Goal: Information Seeking & Learning: Find specific fact

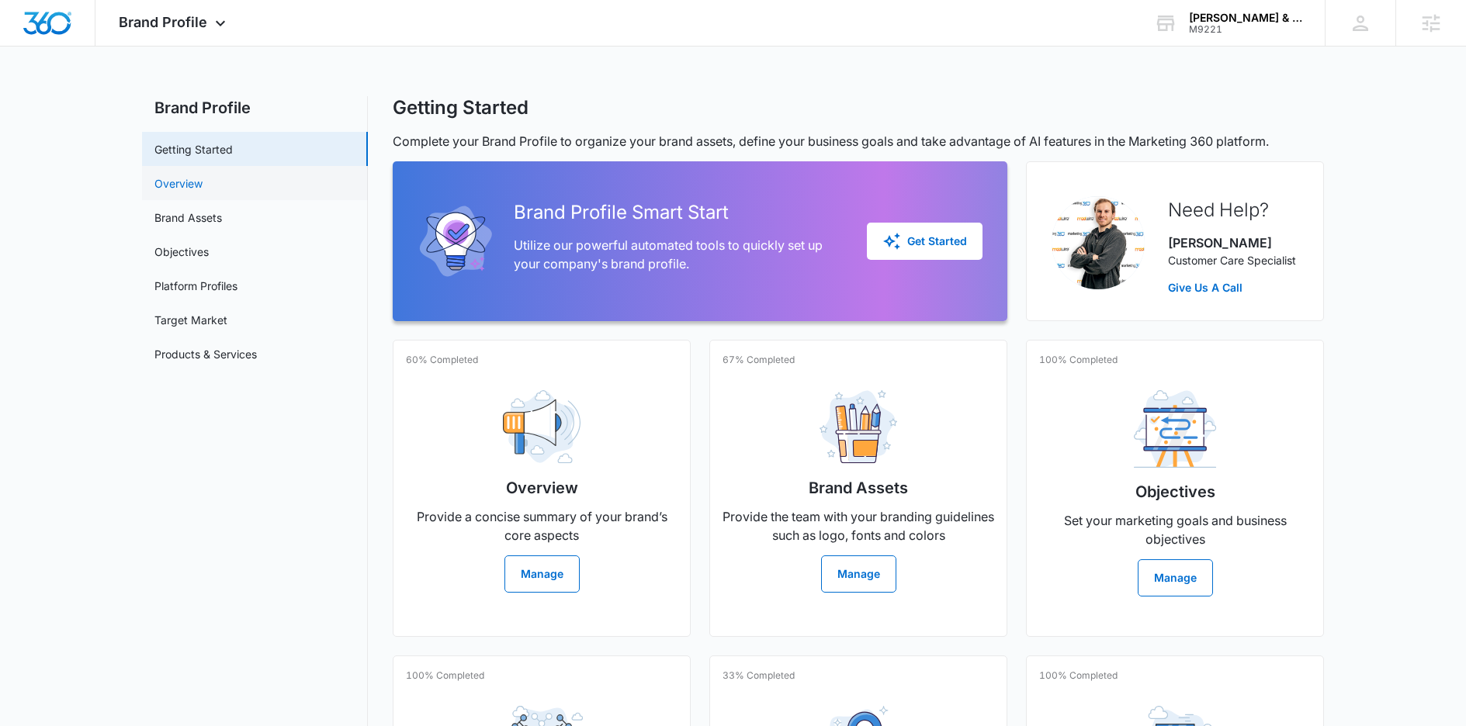
click at [192, 182] on link "Overview" at bounding box center [178, 183] width 48 height 16
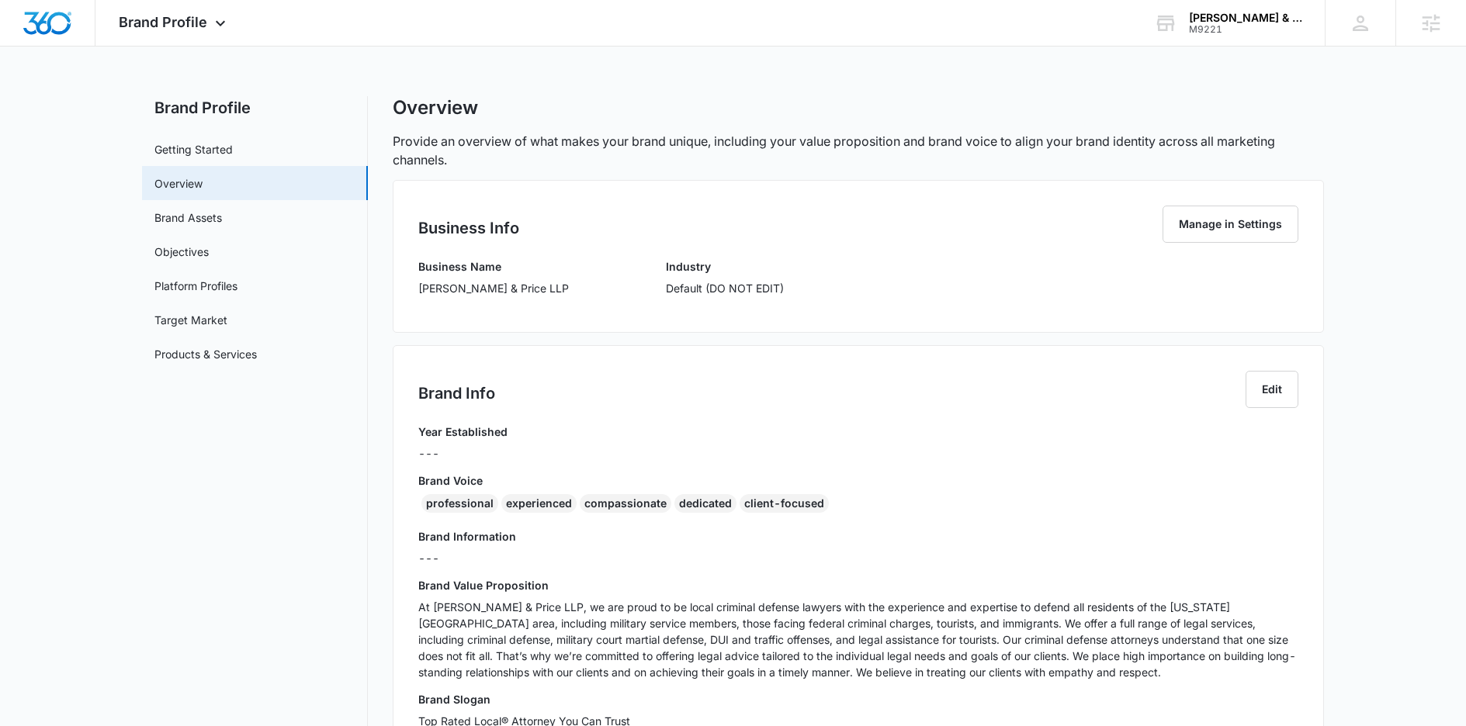
click at [476, 279] on div "Business Name [PERSON_NAME] & Price LLP" at bounding box center [493, 282] width 151 height 49
click at [496, 295] on p "[PERSON_NAME] & Price LLP" at bounding box center [493, 288] width 151 height 16
click at [496, 290] on p "[PERSON_NAME] & Price LLP" at bounding box center [493, 288] width 151 height 16
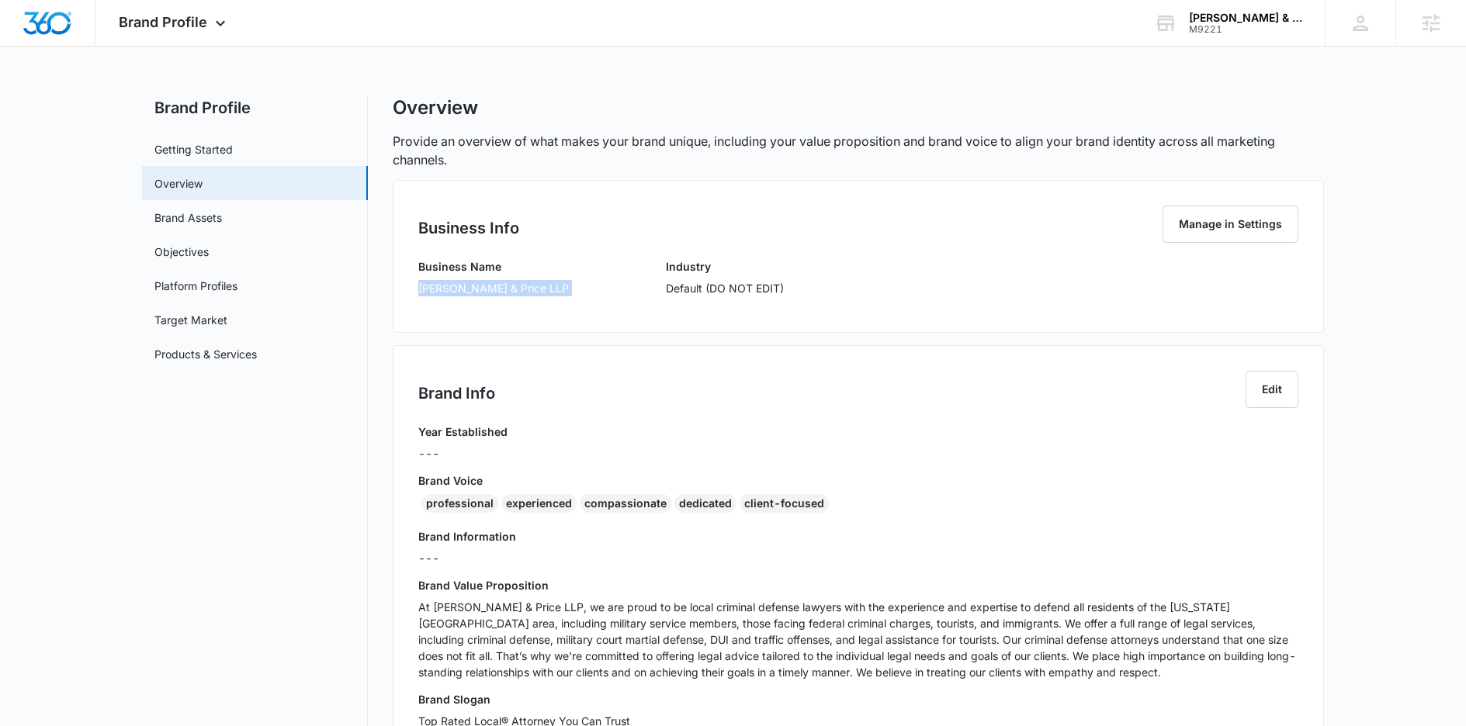
click at [496, 290] on p "[PERSON_NAME] & Price LLP" at bounding box center [493, 288] width 151 height 16
copy p "[PERSON_NAME] & Price LLP"
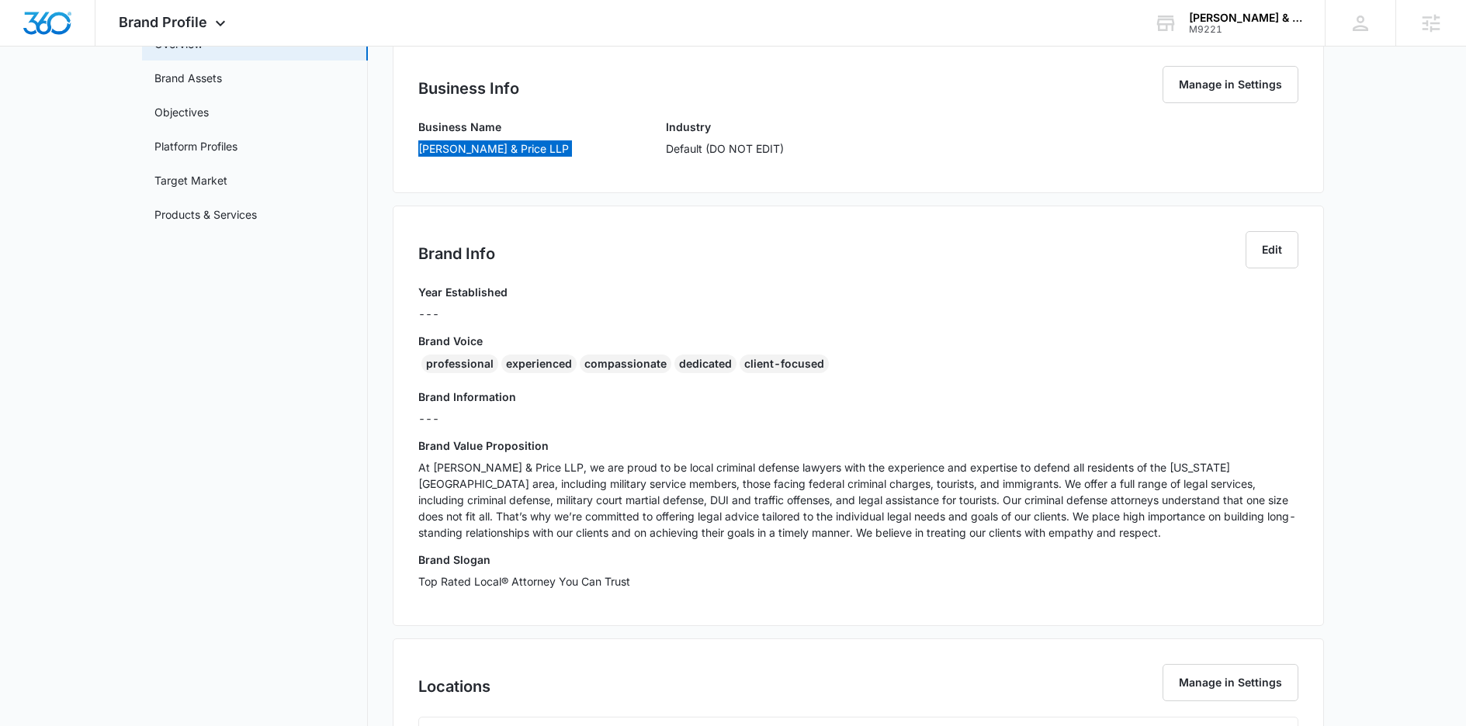
scroll to position [263, 0]
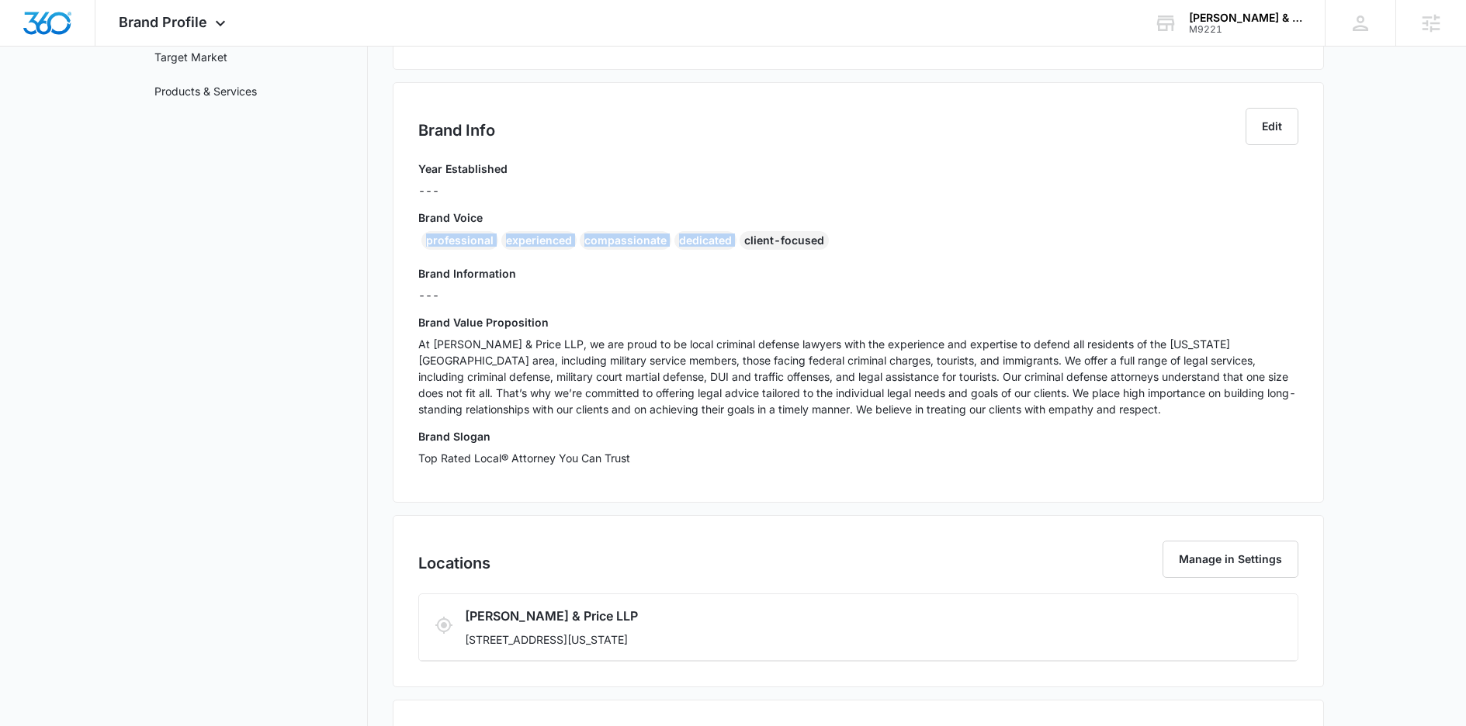
drag, startPoint x: 862, startPoint y: 231, endPoint x: 465, endPoint y: 231, distance: 397.3
click at [464, 231] on div "professional experienced compassionate dedicated client-focused" at bounding box center [858, 243] width 880 height 25
click at [860, 228] on div "Brand Voice professional experienced compassionate dedicated client-focused" at bounding box center [858, 233] width 880 height 47
drag, startPoint x: 840, startPoint y: 237, endPoint x: 425, endPoint y: 237, distance: 414.4
click at [425, 237] on div "professional experienced compassionate dedicated client-focused" at bounding box center [858, 243] width 880 height 25
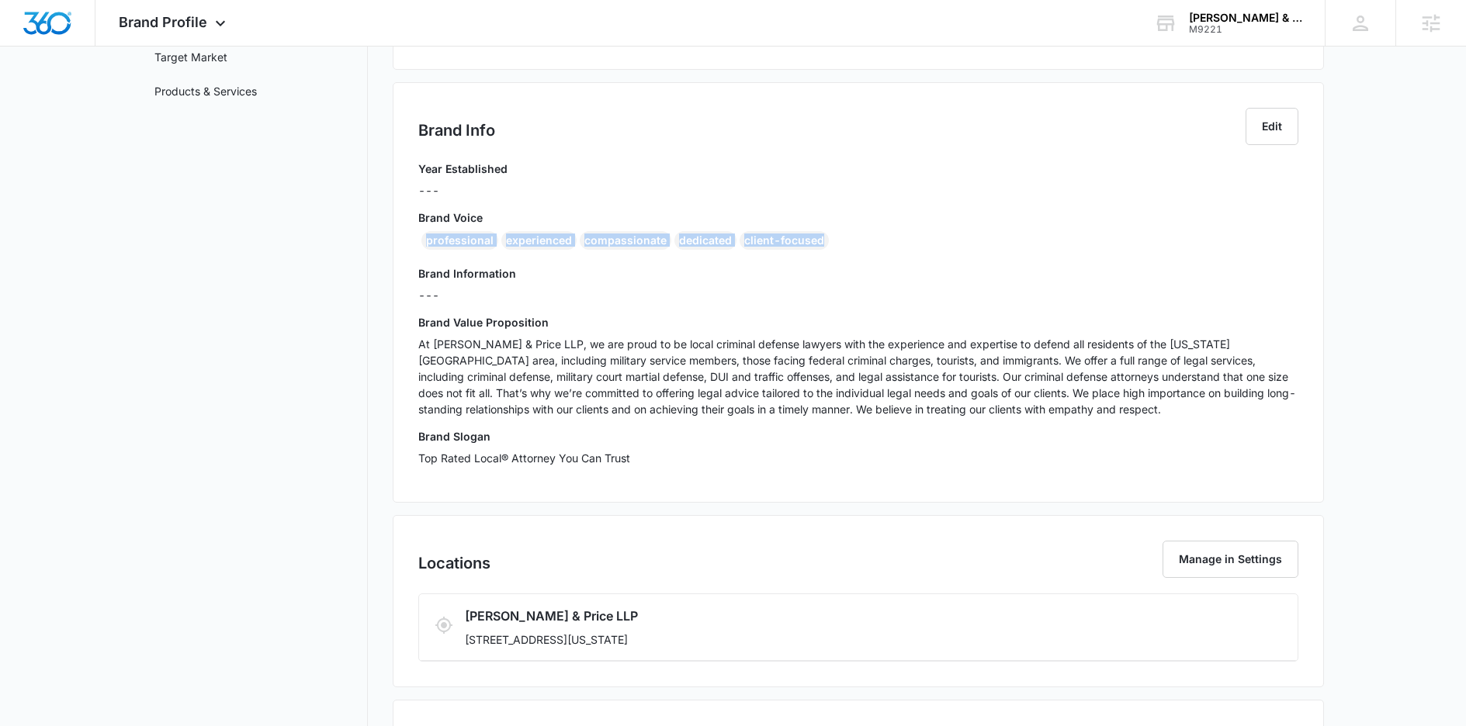
copy div "professional experienced compassionate dedicated client-focused"
click at [487, 353] on p "At [PERSON_NAME] & Price LLP, we are proud to be local criminal defense lawyers…" at bounding box center [858, 376] width 880 height 81
click at [487, 352] on p "At [PERSON_NAME] & Price LLP, we are proud to be local criminal defense lawyers…" at bounding box center [858, 376] width 880 height 81
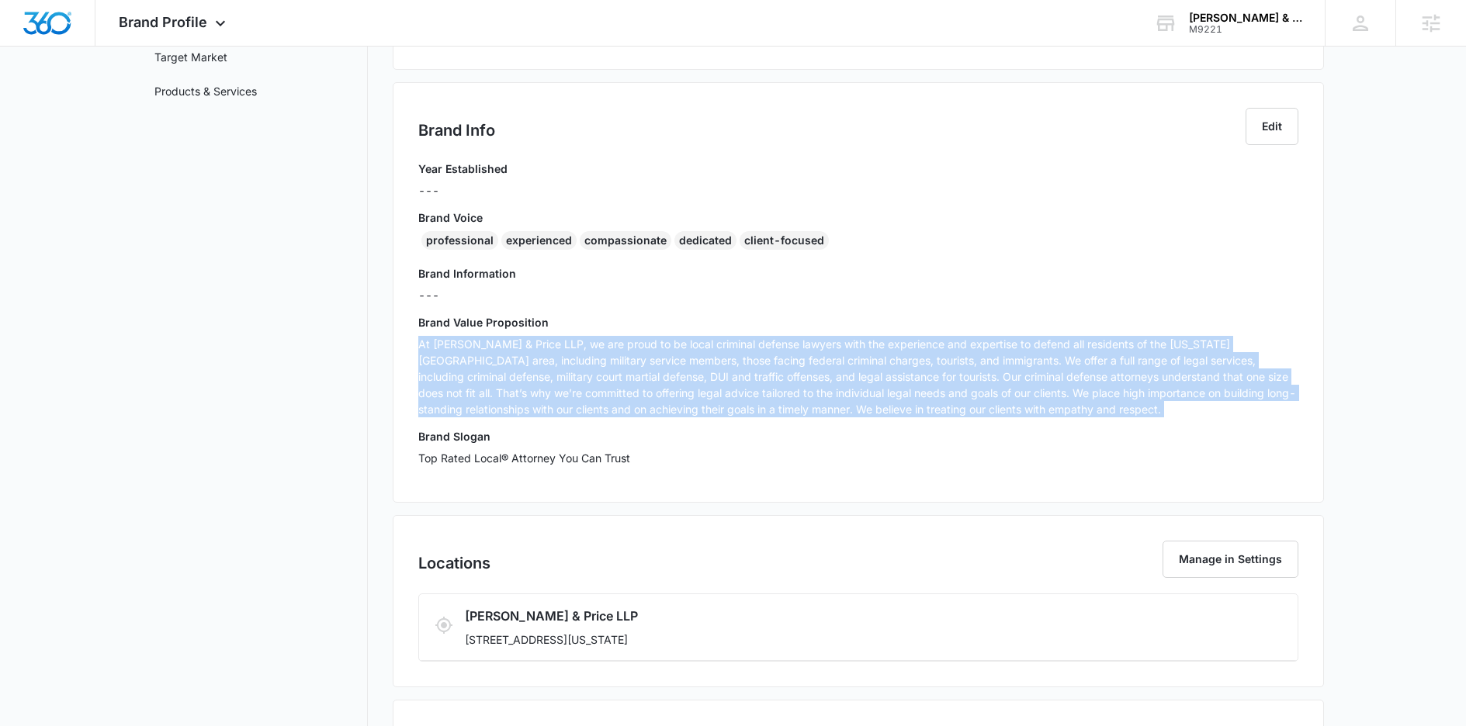
click at [487, 352] on p "At [PERSON_NAME] & Price LLP, we are proud to be local criminal defense lawyers…" at bounding box center [858, 376] width 880 height 81
copy p "At [PERSON_NAME] & Price LLP, we are proud to be local criminal defense lawyers…"
